Goal: Ask a question

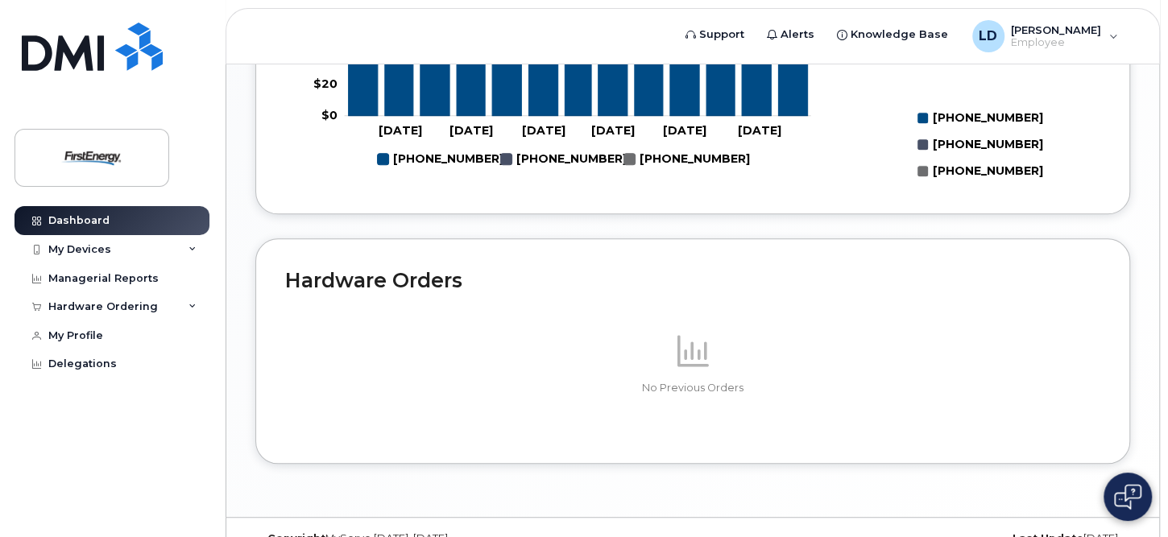
scroll to position [964, 0]
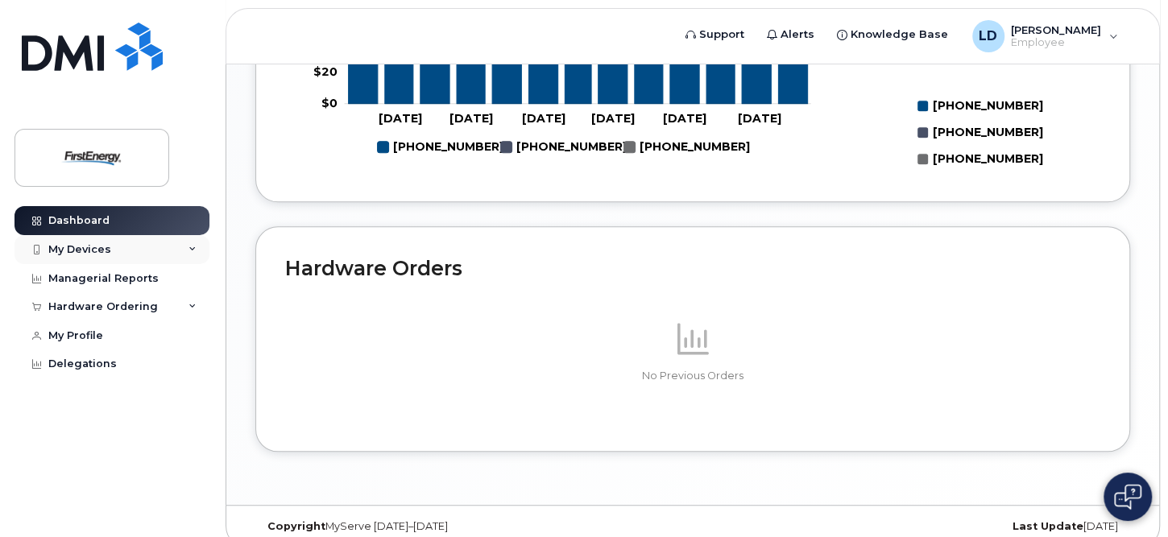
click at [191, 247] on icon at bounding box center [193, 250] width 8 height 8
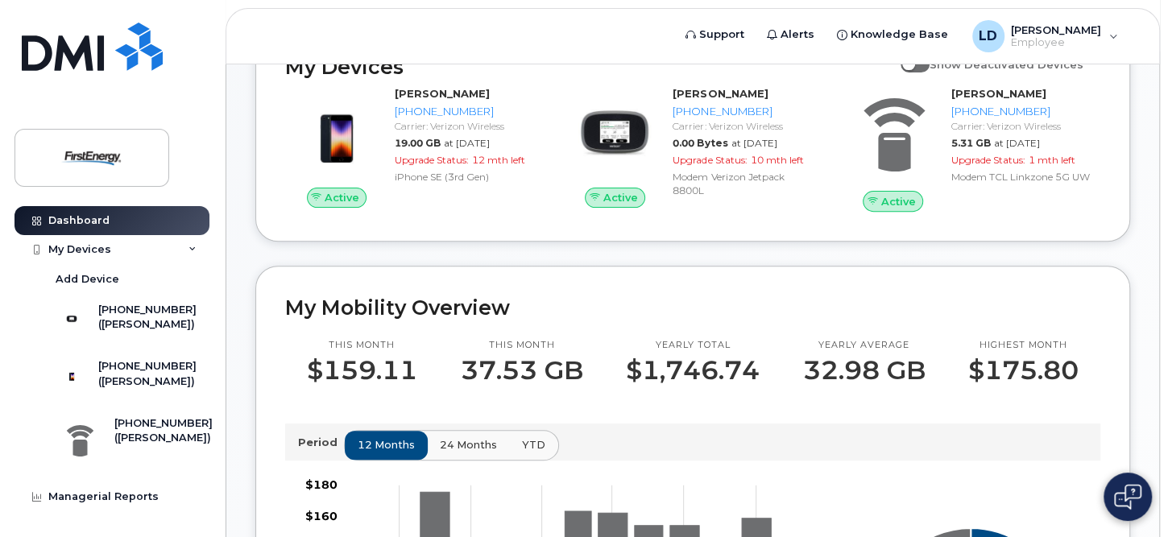
scroll to position [158, 0]
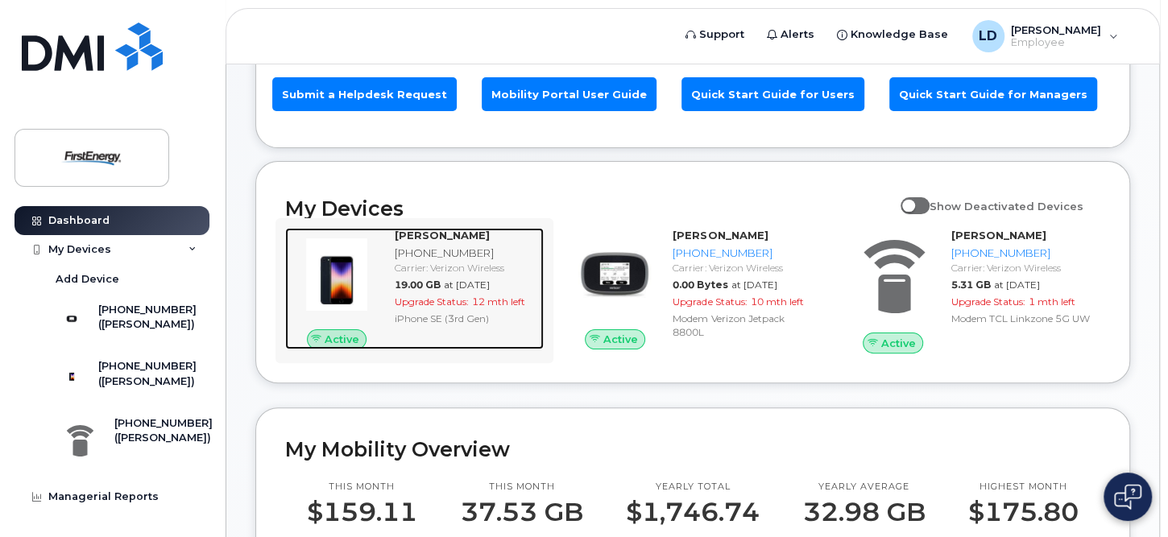
click at [452, 261] on div "Carrier: Verizon Wireless" at bounding box center [466, 268] width 143 height 14
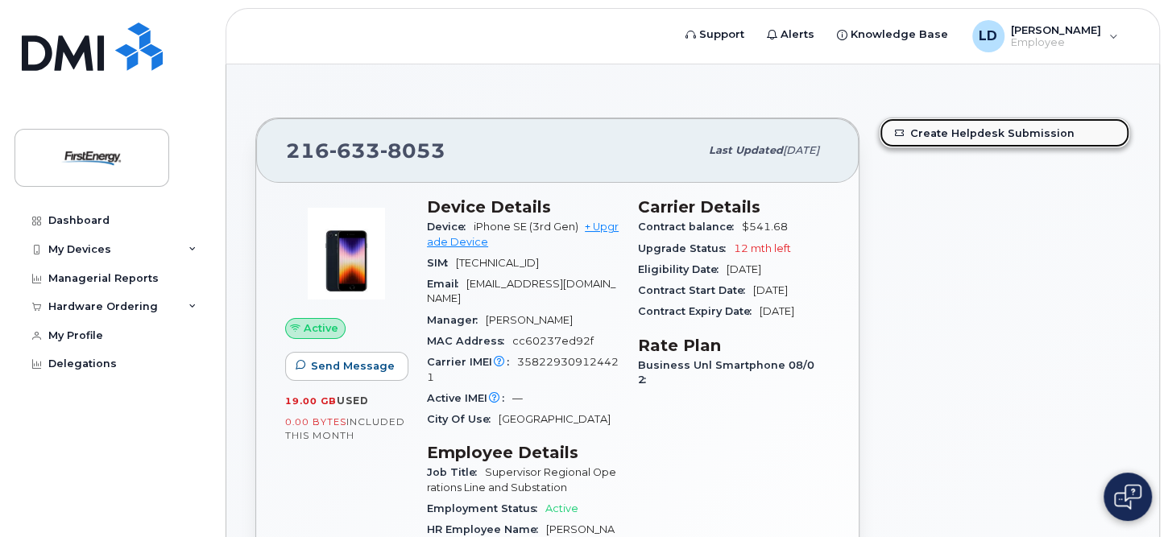
click at [936, 133] on link "Create Helpdesk Submission" at bounding box center [1005, 132] width 250 height 29
